Goal: Contribute content

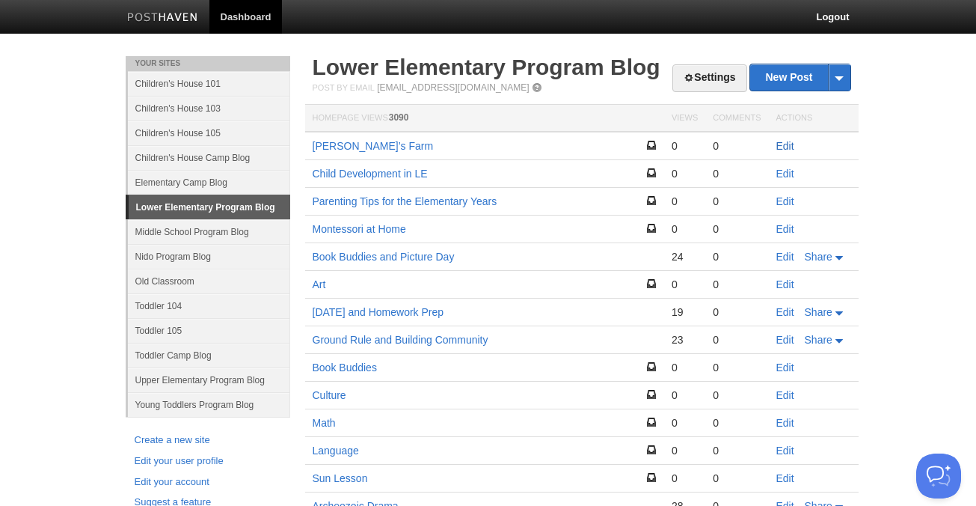
click at [785, 148] on link "Edit" at bounding box center [785, 146] width 18 height 12
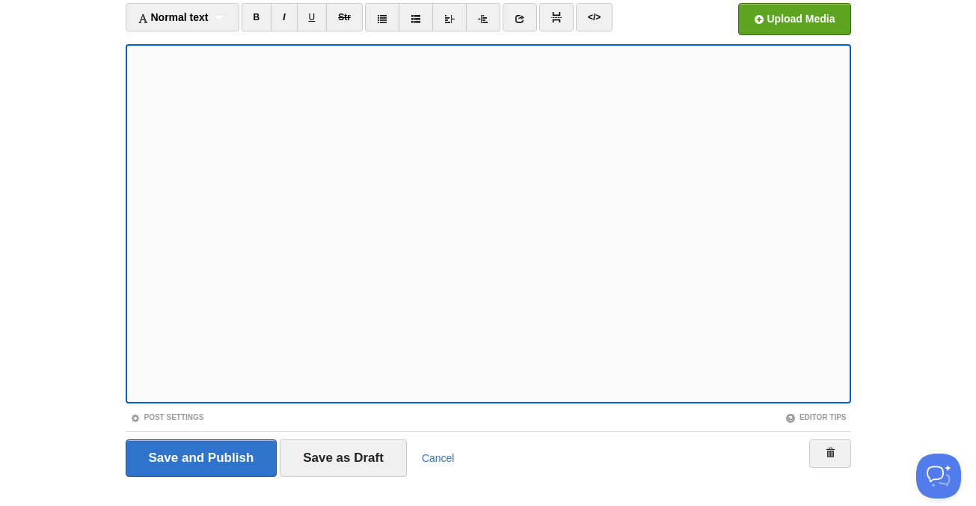
scroll to position [126, 0]
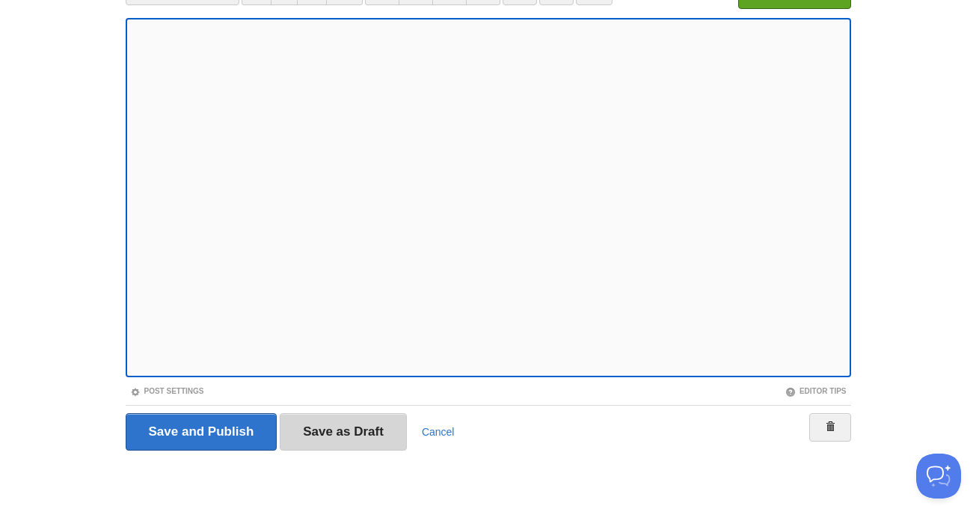
click at [337, 437] on input "Save as Draft" at bounding box center [343, 431] width 127 height 37
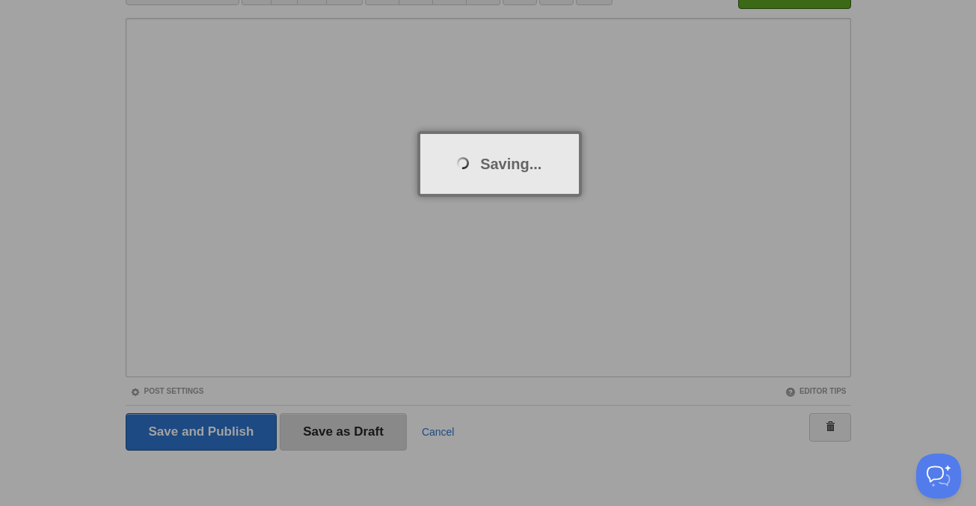
scroll to position [56, 0]
